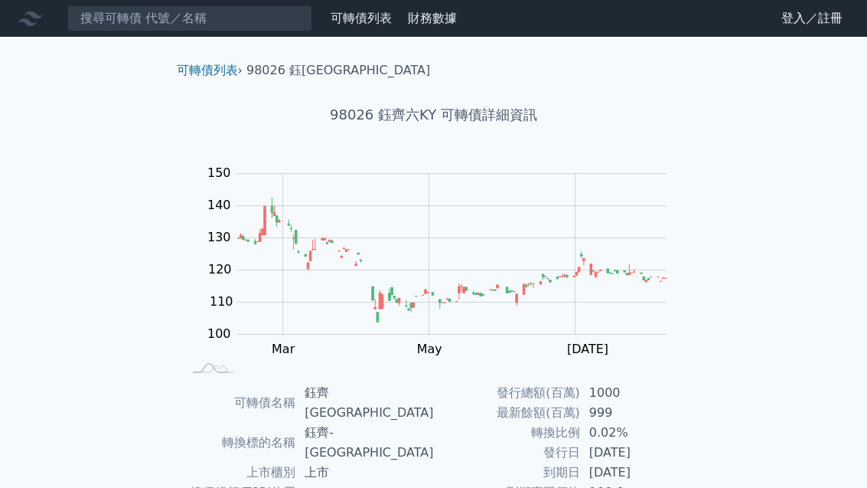
click at [219, 58] on div "可轉債列表 › 98026 鈺齊六KY" at bounding box center [434, 58] width 539 height 43
click at [206, 72] on link "可轉債列表" at bounding box center [207, 70] width 61 height 15
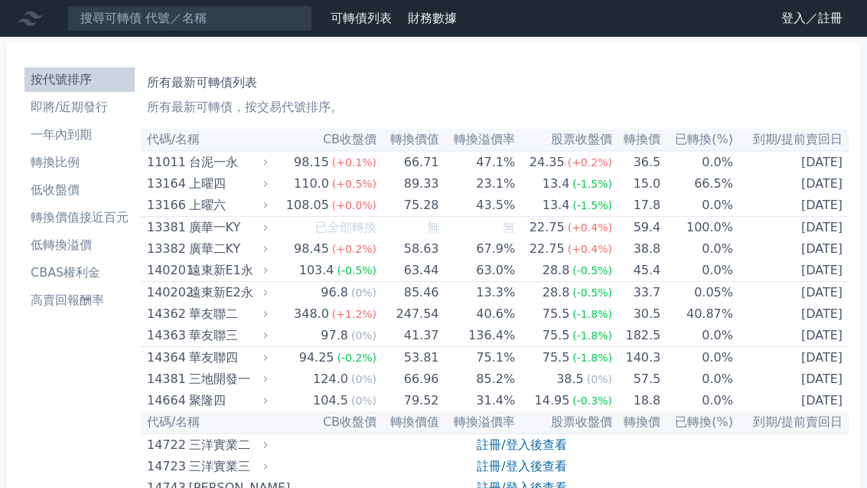
click at [70, 224] on li "轉換價值接近百元" at bounding box center [79, 217] width 110 height 18
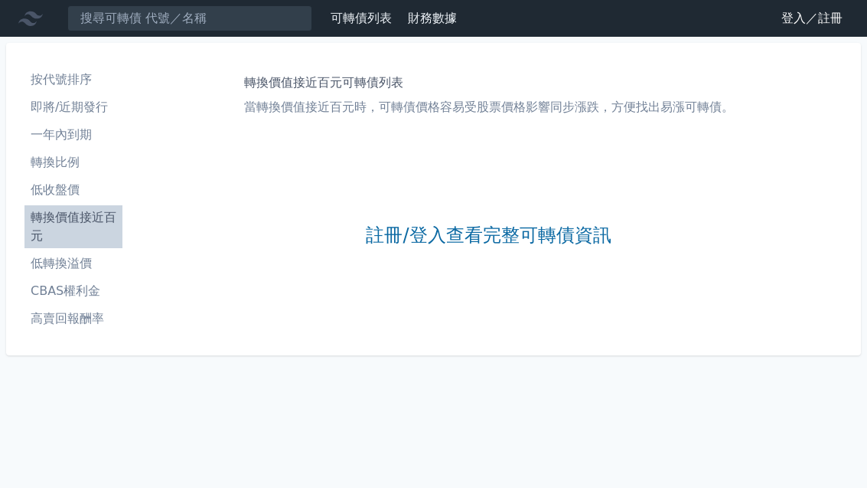
click at [447, 247] on link "註冊/登入查看完整可轉債資訊" at bounding box center [488, 236] width 245 height 24
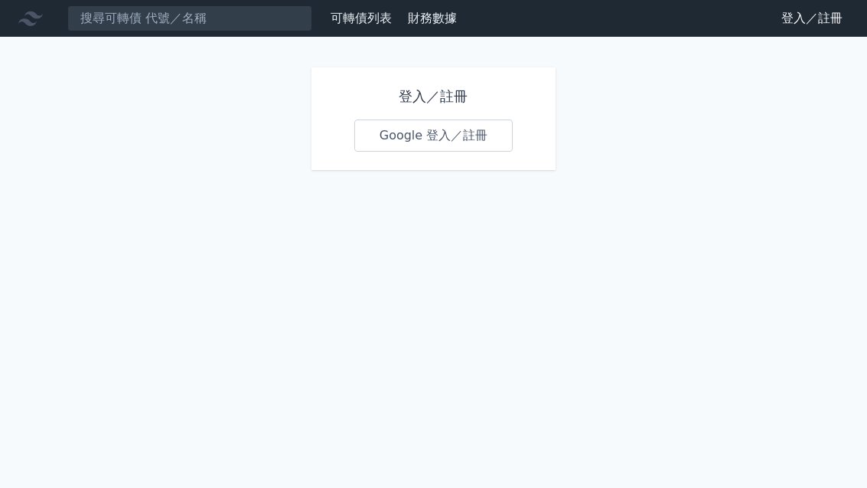
click at [454, 136] on link "Google 登入／註冊" at bounding box center [433, 135] width 159 height 32
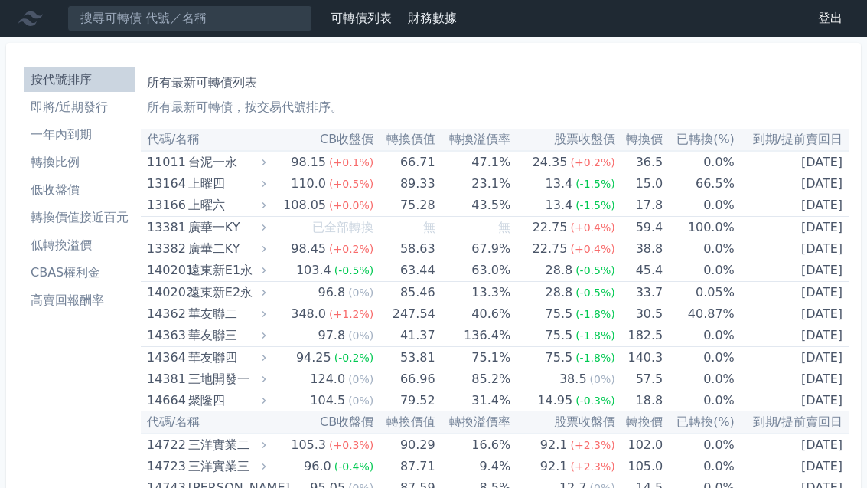
click at [73, 216] on li "轉換價值接近百元" at bounding box center [79, 217] width 110 height 18
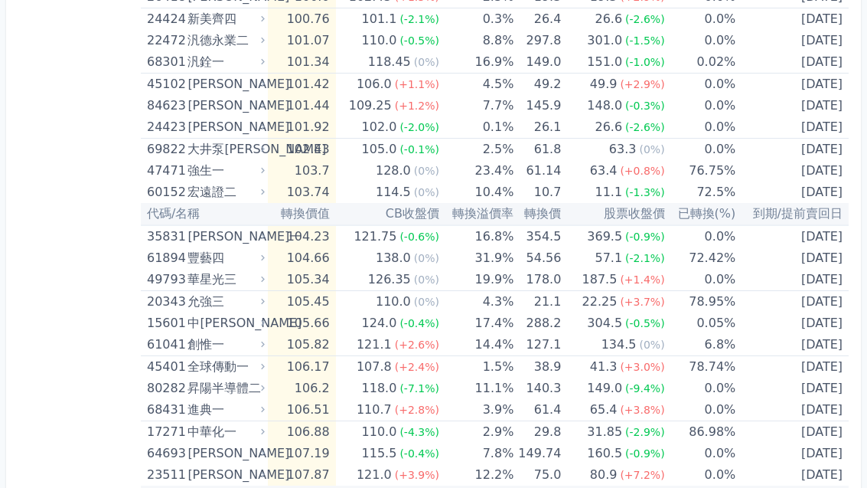
scroll to position [2479, 0]
